Goal: Task Accomplishment & Management: Manage account settings

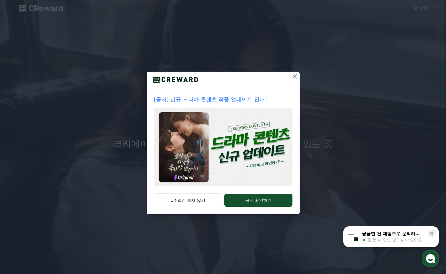
click at [294, 78] on icon at bounding box center [294, 76] width 7 height 7
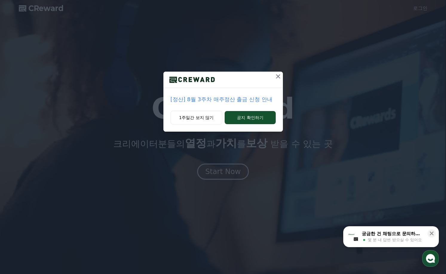
click at [277, 77] on icon at bounding box center [278, 76] width 4 height 4
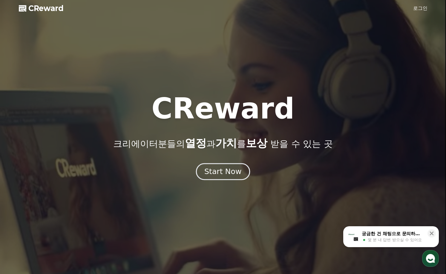
click at [226, 176] on div "Start Now" at bounding box center [222, 172] width 37 height 10
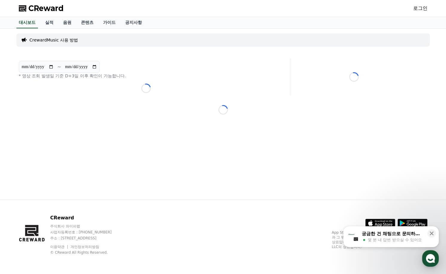
click at [60, 41] on p "CrewardMusic 사용 방법" at bounding box center [54, 40] width 49 height 6
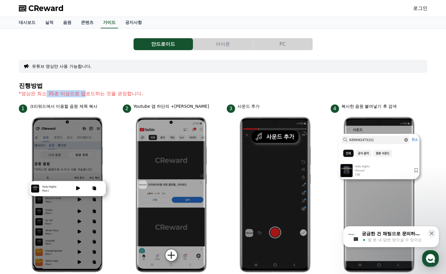
drag, startPoint x: 47, startPoint y: 94, endPoint x: 84, endPoint y: 94, distance: 37.0
click at [84, 94] on p "*영상은 최소 35초 이상으로 업로드하는 것을 권장합니다." at bounding box center [223, 93] width 409 height 7
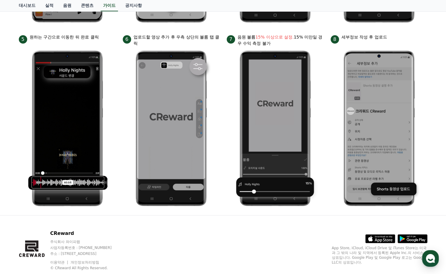
scroll to position [266, 0]
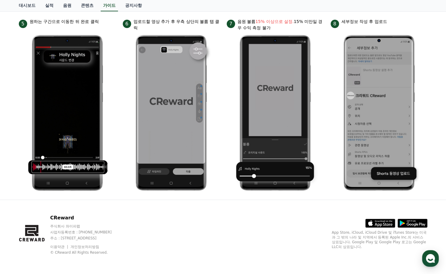
click at [117, 72] on ul "1 크리워드에서 이용할 음원 제목 복사 2 Youtube 앱 하단의 +버튼 클릭 3 사운드 추가 4 복사한 음원 붙여넣기 후 검색 5 원하는 …" at bounding box center [223, 16] width 409 height 357
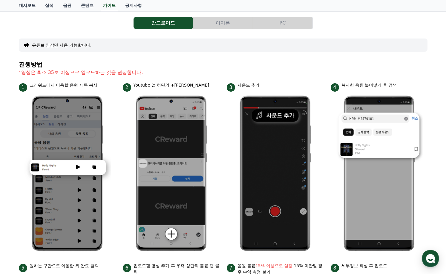
scroll to position [0, 0]
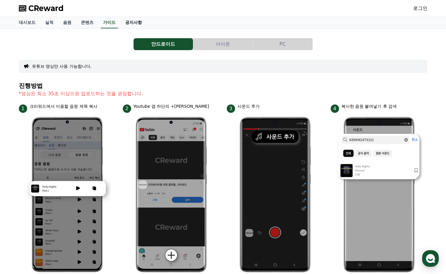
click at [136, 24] on link "공지사항" at bounding box center [133, 22] width 26 height 11
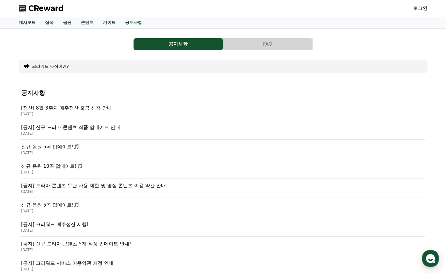
click at [56, 68] on button "크리워드 뮤직이란?" at bounding box center [50, 66] width 37 height 6
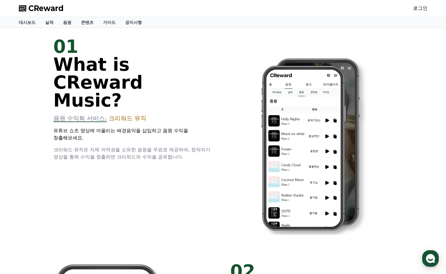
click at [48, 7] on span "CReward" at bounding box center [45, 9] width 35 height 10
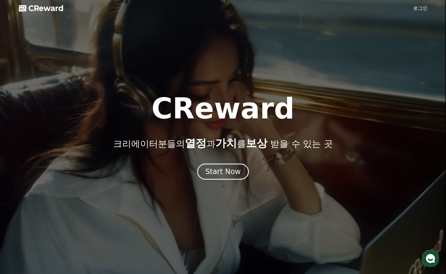
click at [424, 9] on link "로그인" at bounding box center [420, 8] width 14 height 7
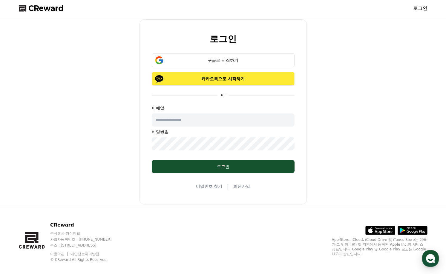
click at [240, 81] on p "카카오톡으로 시작하기" at bounding box center [222, 79] width 125 height 6
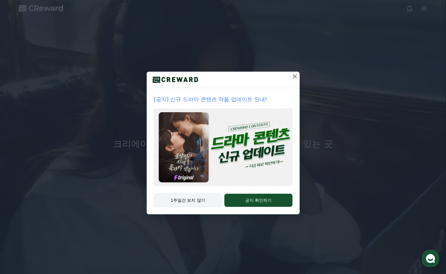
click at [187, 200] on button "1주일간 보지 않기" at bounding box center [188, 201] width 68 height 14
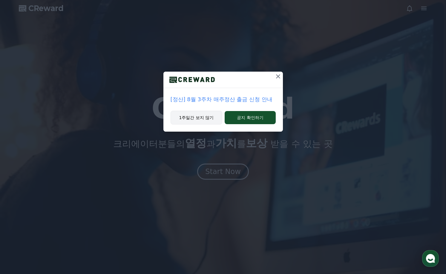
click at [208, 122] on button "1주일간 보지 않기" at bounding box center [197, 118] width 52 height 14
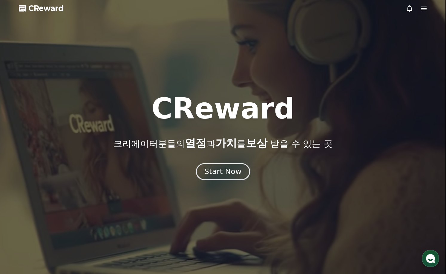
click at [221, 174] on div "Start Now" at bounding box center [222, 172] width 37 height 10
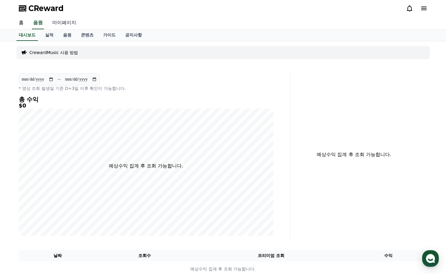
click at [68, 25] on link "마이페이지" at bounding box center [63, 23] width 33 height 13
select select "**********"
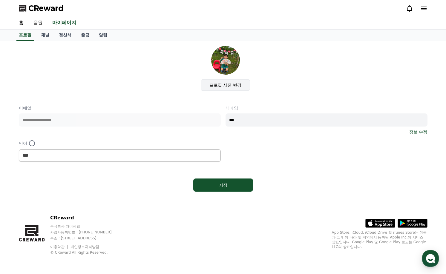
click at [215, 85] on label "프로필 사진 변경" at bounding box center [225, 84] width 49 height 11
click at [0, 0] on input "프로필 사진 변경" at bounding box center [0, 0] width 0 height 0
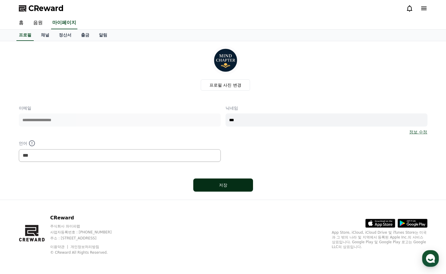
click at [230, 182] on div "저장" at bounding box center [223, 185] width 36 height 6
select select "**********"
click at [47, 38] on link "채널" at bounding box center [45, 35] width 18 height 11
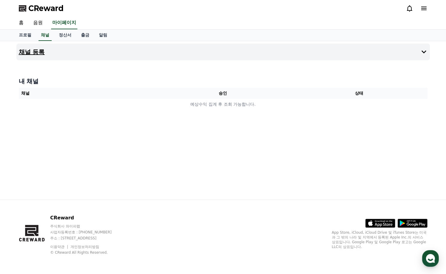
click at [47, 49] on button "채널 등록" at bounding box center [222, 52] width 413 height 17
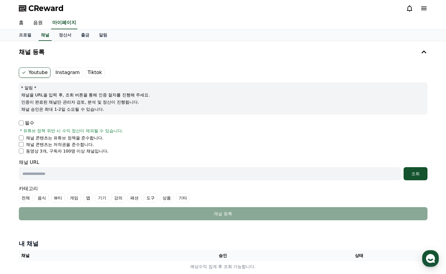
click at [46, 174] on input "text" at bounding box center [210, 173] width 382 height 13
paste input "**********"
type input "**********"
click at [418, 177] on div "조회" at bounding box center [415, 174] width 19 height 6
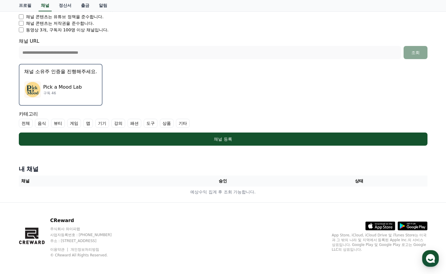
scroll to position [124, 0]
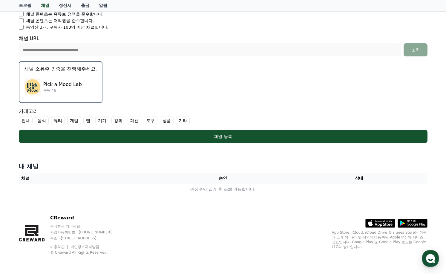
click at [184, 122] on label "기타" at bounding box center [183, 120] width 14 height 9
click at [29, 122] on label "전체" at bounding box center [26, 120] width 14 height 9
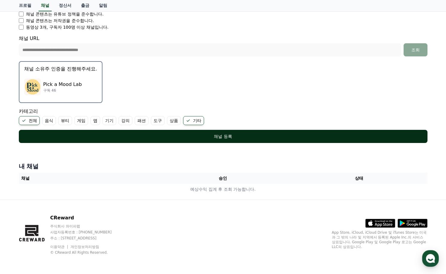
click at [68, 133] on button "채널 등록" at bounding box center [223, 136] width 409 height 13
click at [258, 137] on div "채널 등록" at bounding box center [223, 137] width 385 height 6
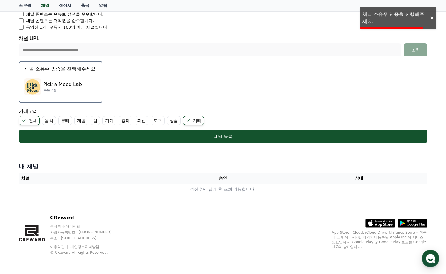
click at [389, 22] on li "채널 콘텐츠는 저작권을 준수합니다." at bounding box center [223, 21] width 409 height 6
click at [432, 18] on div at bounding box center [432, 18] width 10 height 6
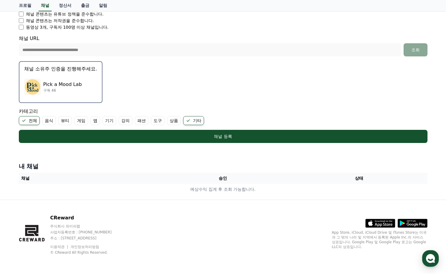
click at [70, 77] on div "Pick a Mood Lab 구독 46" at bounding box center [60, 87] width 73 height 24
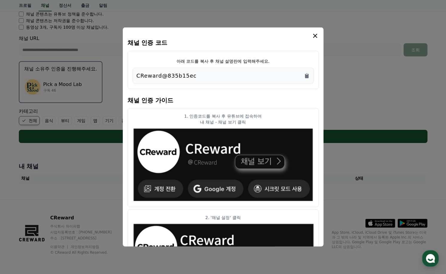
click at [200, 78] on div "CReward@835b15ec" at bounding box center [222, 76] width 173 height 8
click at [306, 76] on icon "Copy to clipboard" at bounding box center [307, 76] width 4 height 4
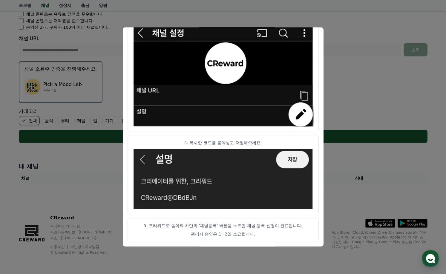
scroll to position [296, 0]
click at [341, 51] on button "close modal" at bounding box center [223, 137] width 446 height 274
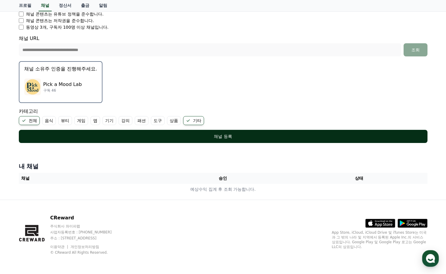
click at [221, 138] on div "채널 등록" at bounding box center [223, 137] width 385 height 6
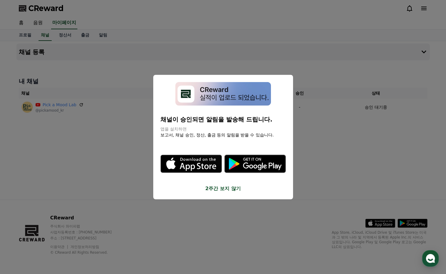
click at [216, 190] on button "2주간 보지 않기" at bounding box center [222, 188] width 125 height 7
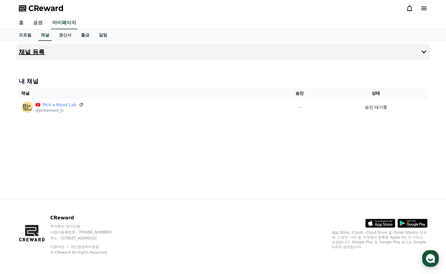
click at [422, 52] on icon at bounding box center [423, 51] width 5 height 3
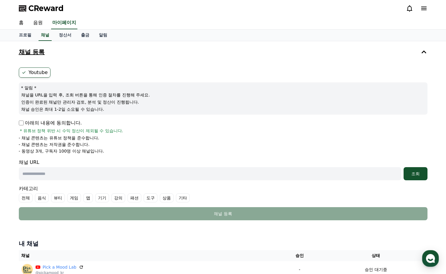
click at [422, 54] on icon at bounding box center [423, 51] width 7 height 7
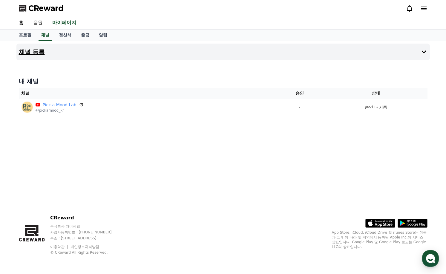
click at [38, 53] on h4 "채널 등록" at bounding box center [32, 52] width 26 height 7
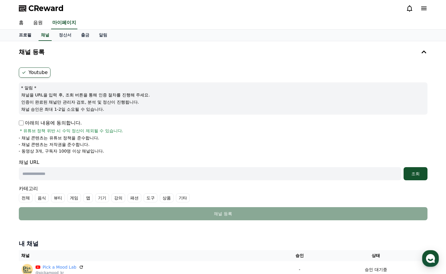
click at [27, 36] on link "프로필" at bounding box center [25, 35] width 22 height 11
select select "**********"
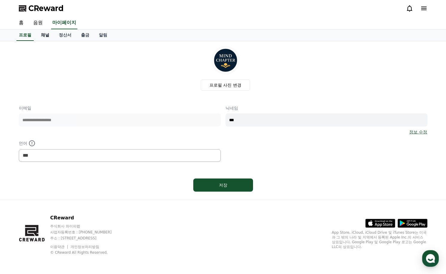
click at [44, 35] on link "채널" at bounding box center [45, 35] width 18 height 11
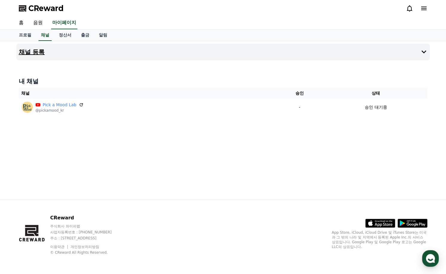
click at [37, 53] on h4 "채널 등록" at bounding box center [32, 52] width 26 height 7
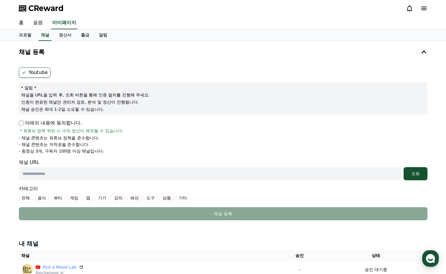
click at [39, 75] on label "Youtube" at bounding box center [35, 73] width 32 height 10
click at [25, 72] on icon at bounding box center [24, 72] width 5 height 5
click at [23, 73] on icon at bounding box center [24, 72] width 5 height 5
click at [421, 7] on icon at bounding box center [423, 9] width 5 height 4
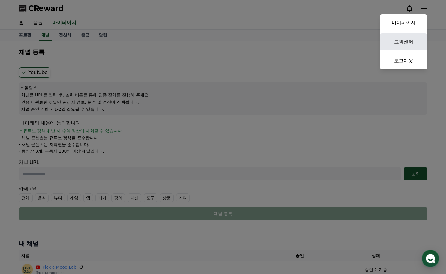
click at [406, 45] on link "고객센터" at bounding box center [404, 41] width 48 height 17
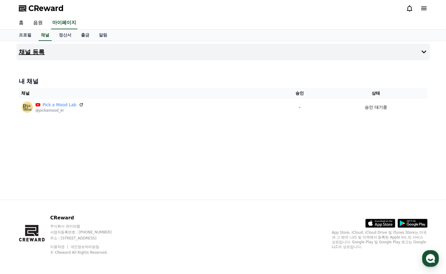
click at [426, 51] on icon at bounding box center [423, 51] width 7 height 7
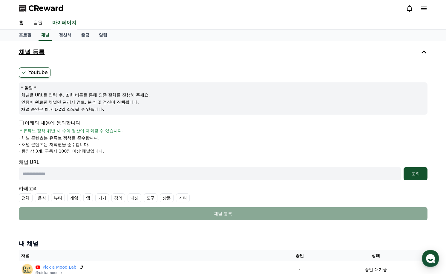
click at [426, 51] on icon at bounding box center [423, 51] width 7 height 7
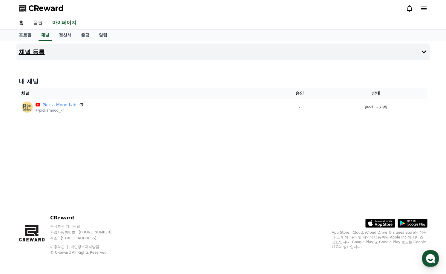
click at [37, 50] on h4 "채널 등록" at bounding box center [32, 52] width 26 height 7
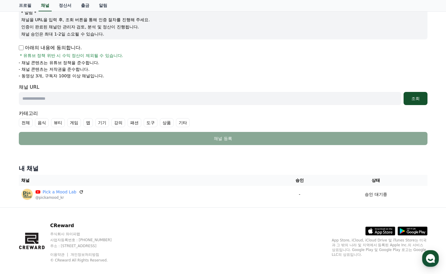
scroll to position [83, 0]
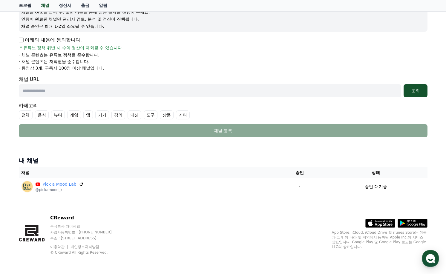
click at [29, 7] on link "프로필" at bounding box center [25, 5] width 22 height 11
select select "**********"
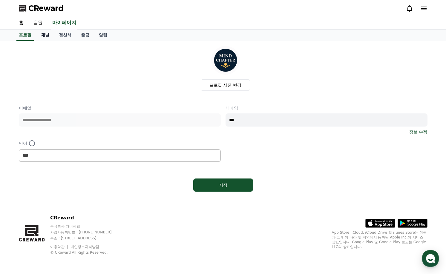
click at [43, 37] on link "채널" at bounding box center [45, 35] width 18 height 11
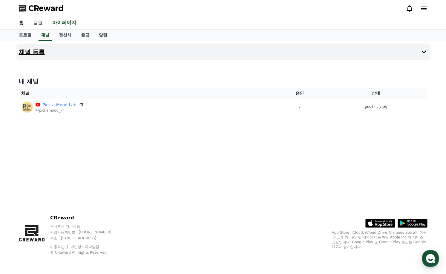
click at [33, 51] on h4 "채널 등록" at bounding box center [32, 52] width 26 height 7
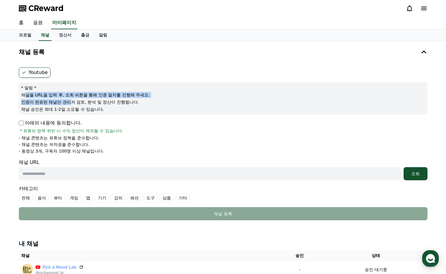
drag, startPoint x: 24, startPoint y: 97, endPoint x: 71, endPoint y: 102, distance: 47.2
click at [71, 102] on div "* 알림 * 채널을 URL을 입력 후, 조회 버튼을 통해 인증 절차를 진행해 주세요. 인증이 완료된 채널만 관리자 검토, 분석 및 정산이 진행…" at bounding box center [223, 98] width 409 height 32
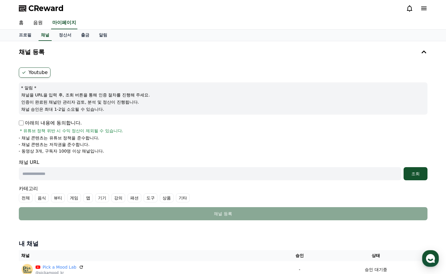
click at [71, 107] on p "채널 승인은 최대 1-2일 소요될 수 있습니다." at bounding box center [223, 109] width 404 height 6
